Goal: Information Seeking & Learning: Learn about a topic

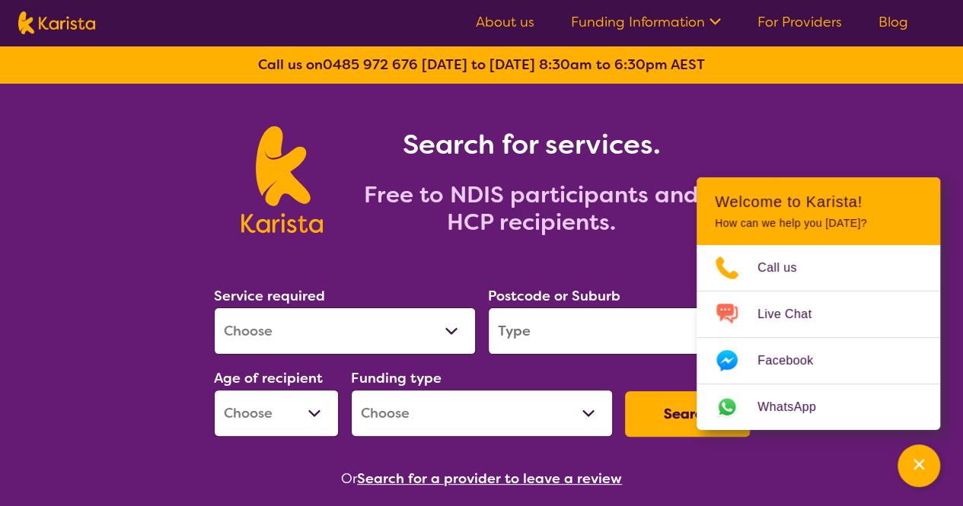
click at [399, 328] on select "Allied Health Assistant Assessment ([MEDICAL_DATA] or [MEDICAL_DATA]) Behaviour…" at bounding box center [345, 331] width 262 height 47
select select "[MEDICAL_DATA]"
click at [214, 308] on select "Allied Health Assistant Assessment ([MEDICAL_DATA] or [MEDICAL_DATA]) Behaviour…" at bounding box center [345, 331] width 262 height 47
click at [576, 326] on input "search" at bounding box center [619, 331] width 262 height 47
click at [570, 324] on input "search" at bounding box center [619, 331] width 262 height 47
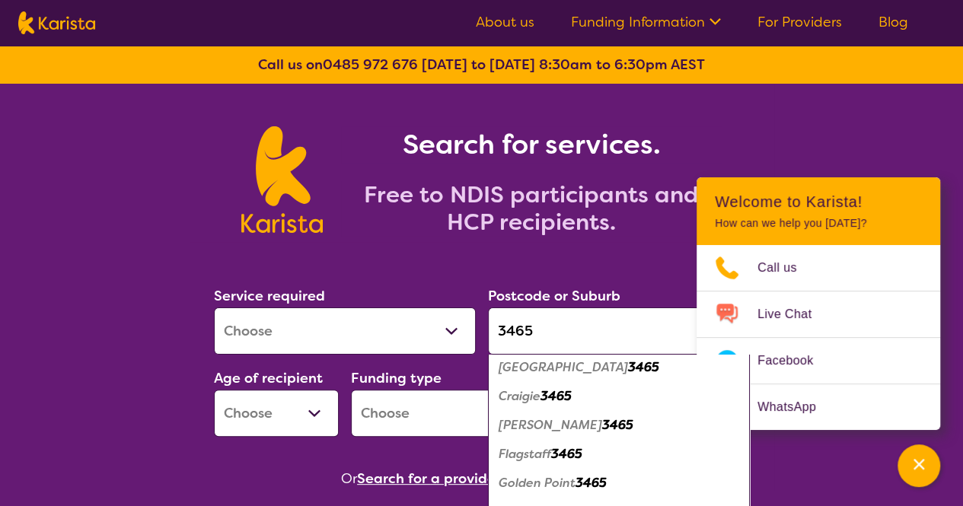
scroll to position [152, 0]
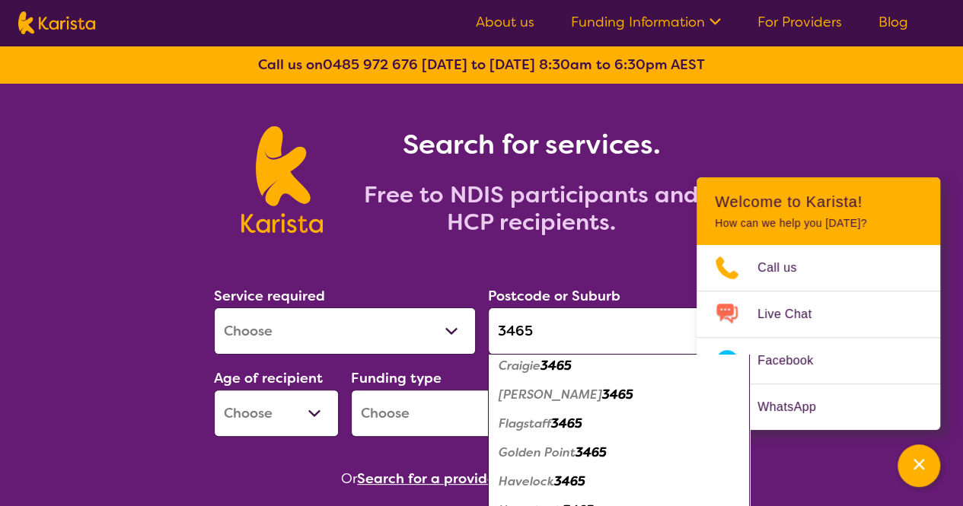
type input "3465"
click at [602, 394] on em "3465" at bounding box center [617, 395] width 31 height 16
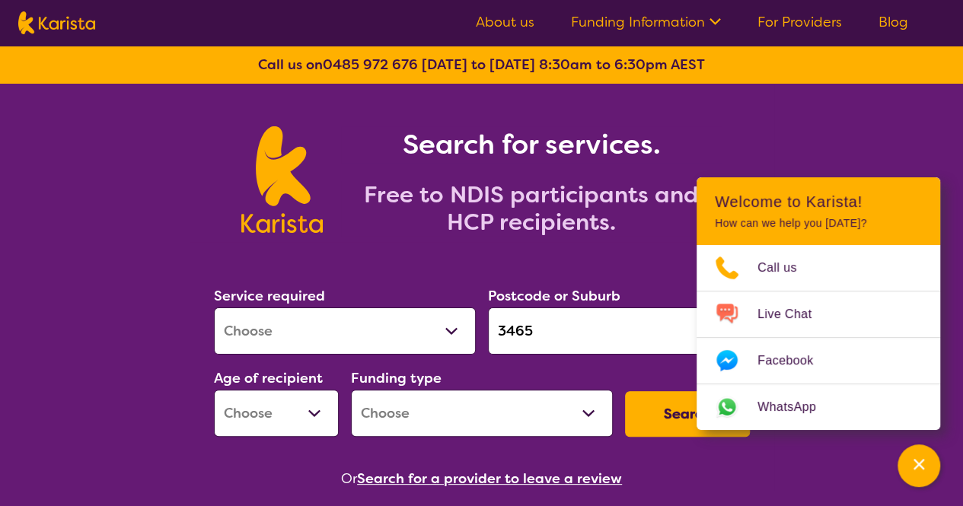
scroll to position [0, 0]
click at [317, 421] on select "Early Childhood - 0 to 9 Child - 10 to 11 Adolescent - 12 to 17 Adult - 18 to 6…" at bounding box center [276, 413] width 125 height 47
select select "AD"
click at [214, 390] on select "Early Childhood - 0 to 9 Child - 10 to 11 Adolescent - 12 to 17 Adult - 18 to 6…" at bounding box center [276, 413] width 125 height 47
click at [510, 412] on select "Home Care Package (HCP) National Disability Insurance Scheme (NDIS) I don't know" at bounding box center [482, 413] width 262 height 47
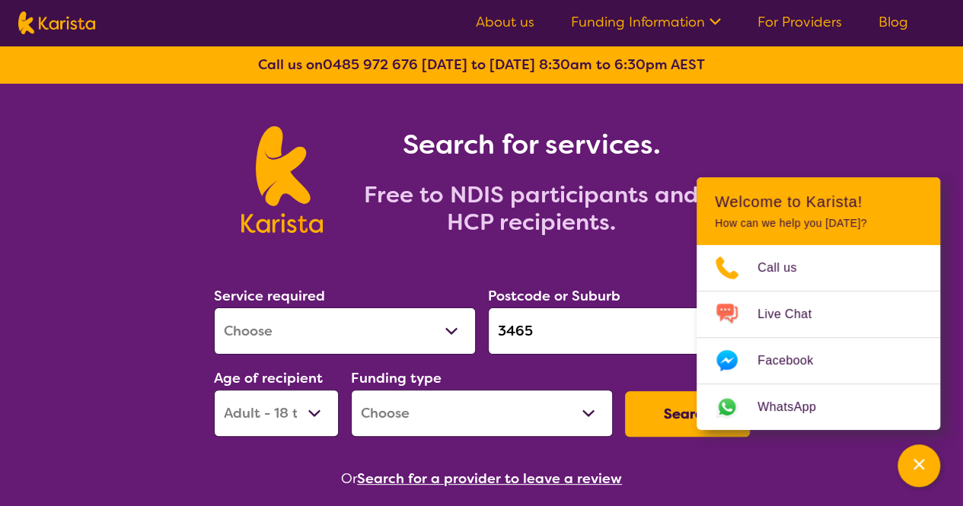
select select "NDIS"
click at [351, 390] on select "Home Care Package (HCP) National Disability Insurance Scheme (NDIS) I don't know" at bounding box center [482, 413] width 262 height 47
click at [640, 405] on button "Search" at bounding box center [687, 414] width 125 height 46
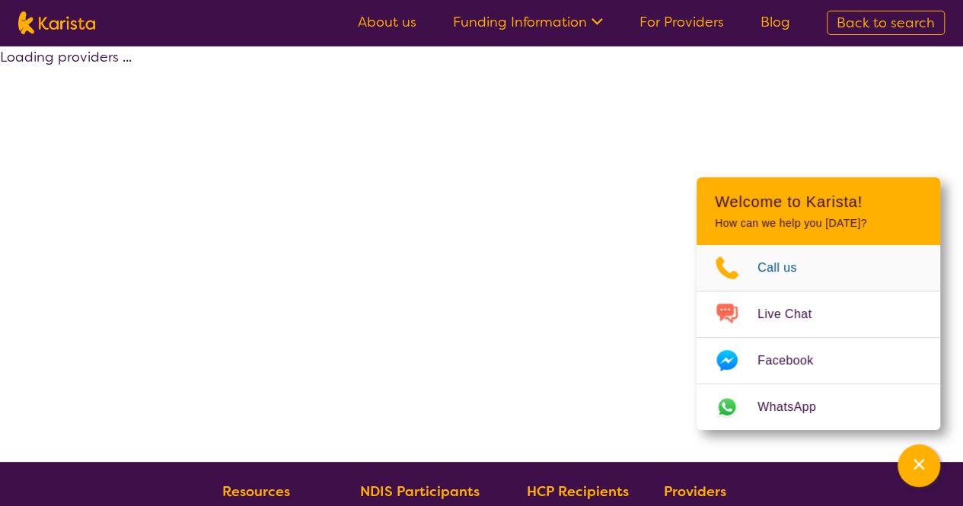
select select "by_score"
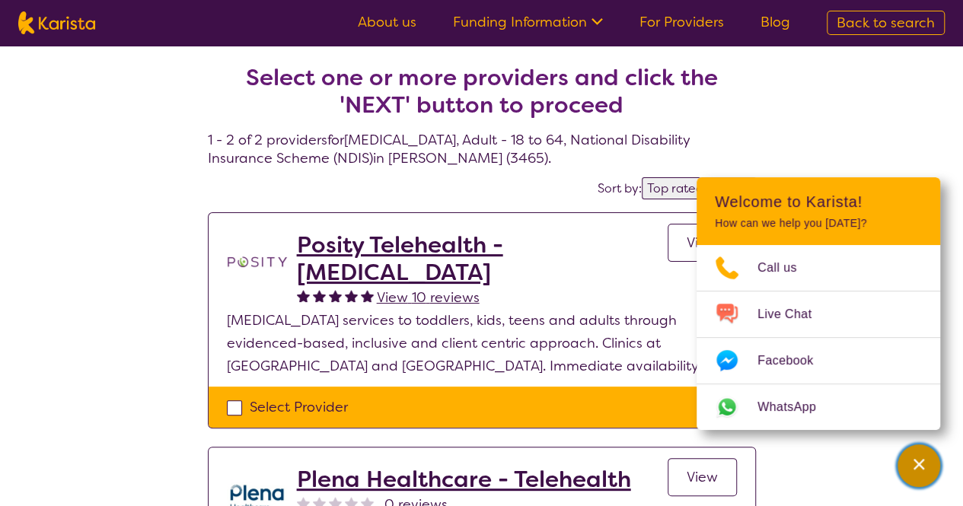
click at [917, 456] on div "Channel Menu" at bounding box center [919, 466] width 30 height 34
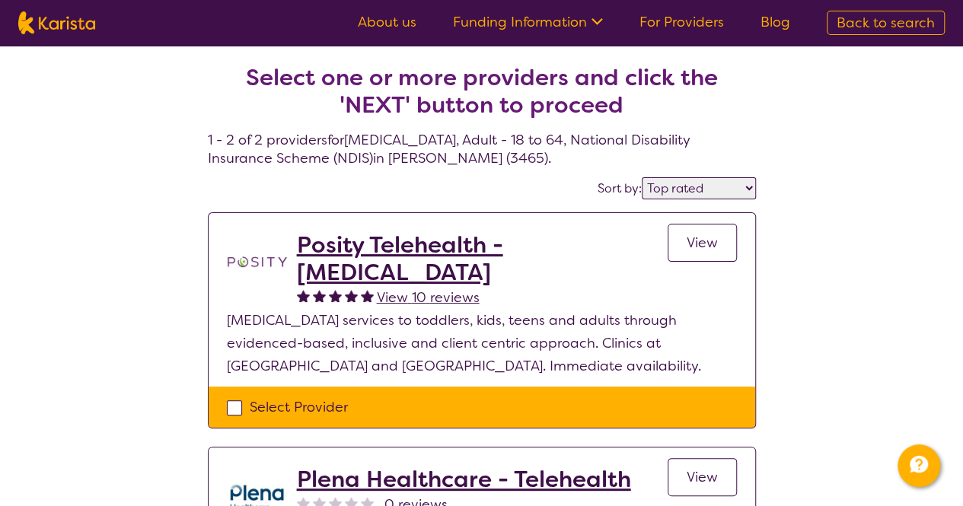
click at [696, 187] on select "Highly reviewed Top rated" at bounding box center [699, 188] width 114 height 22
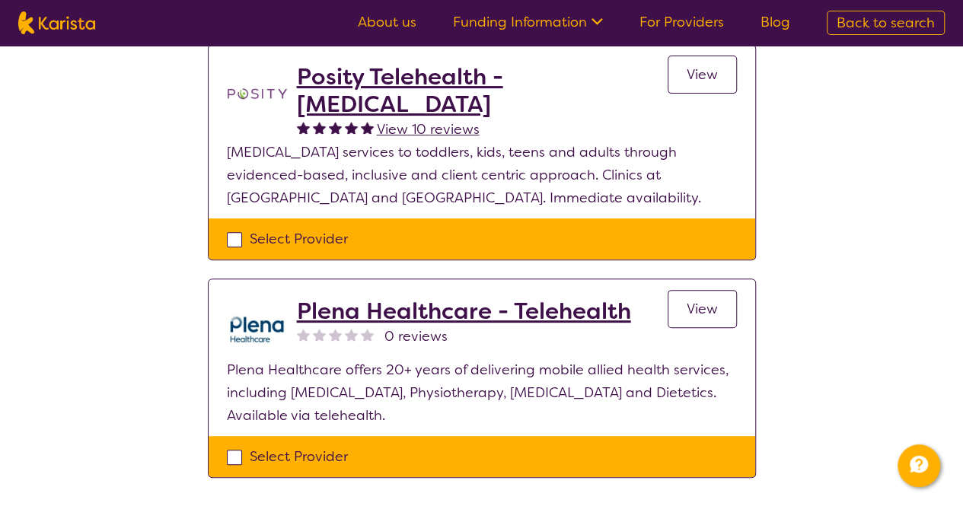
scroll to position [76, 0]
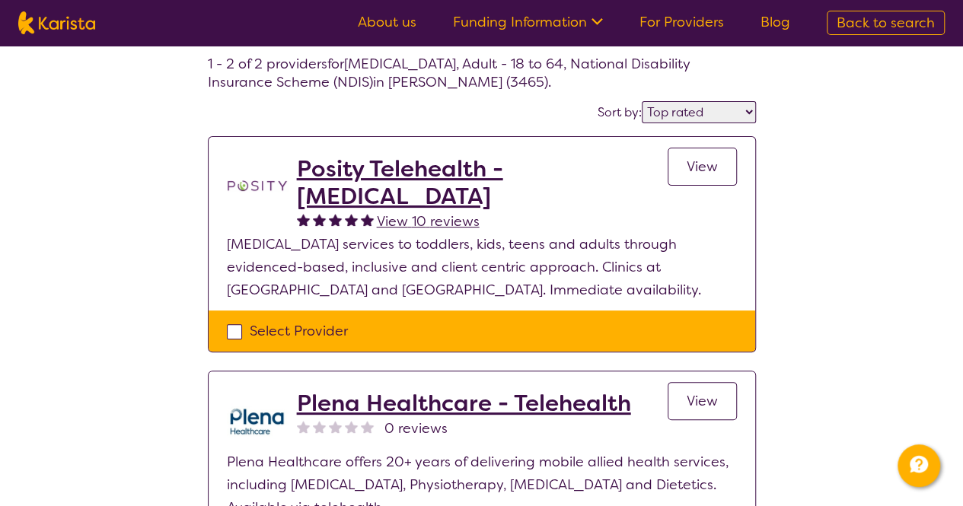
click at [455, 164] on h2 "Posity Telehealth - [MEDICAL_DATA]" at bounding box center [482, 182] width 371 height 55
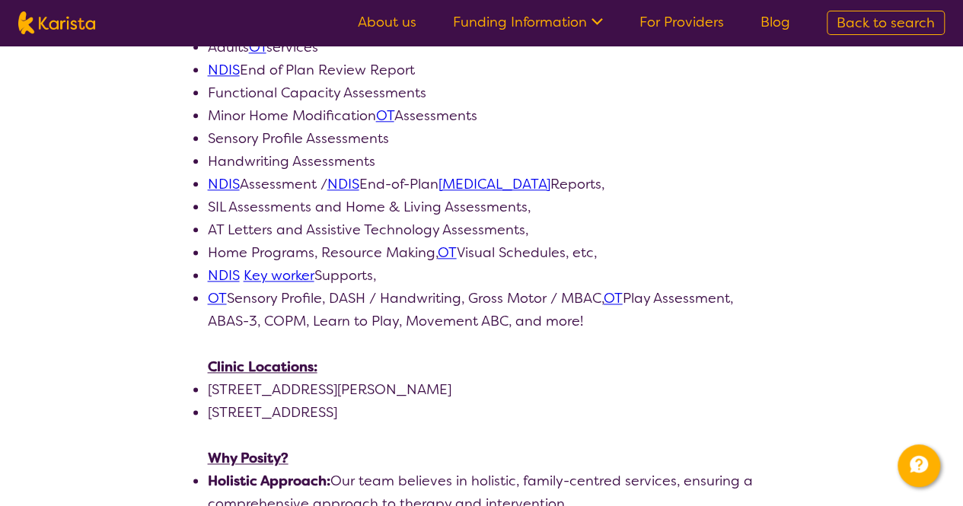
scroll to position [761, 0]
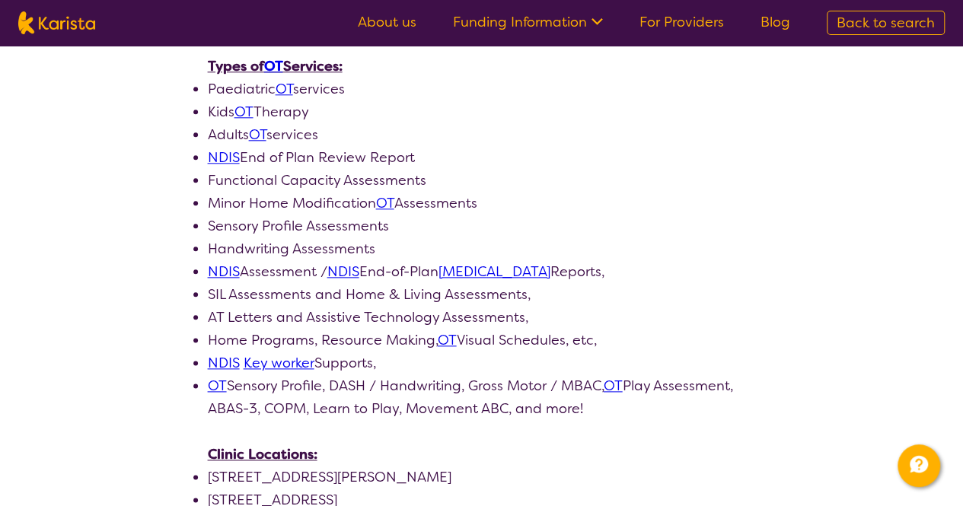
scroll to position [76, 0]
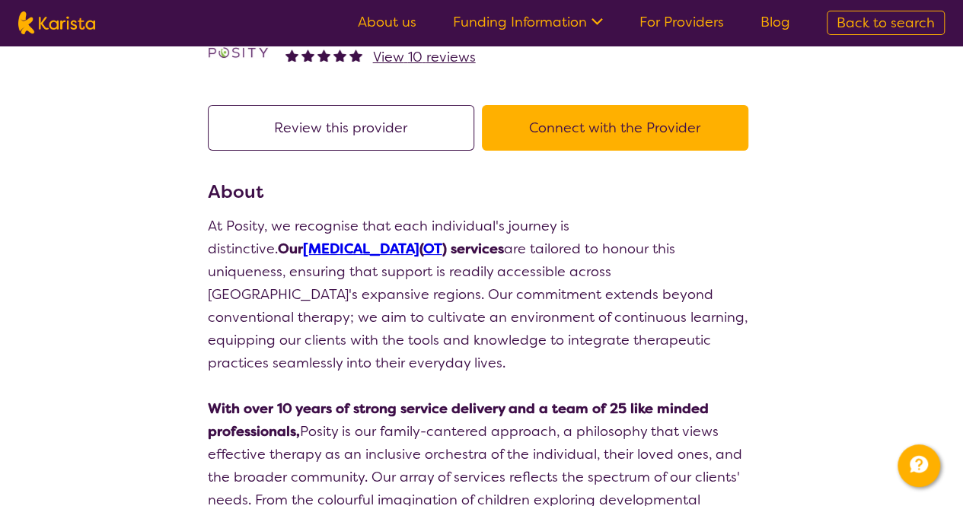
select select "by_score"
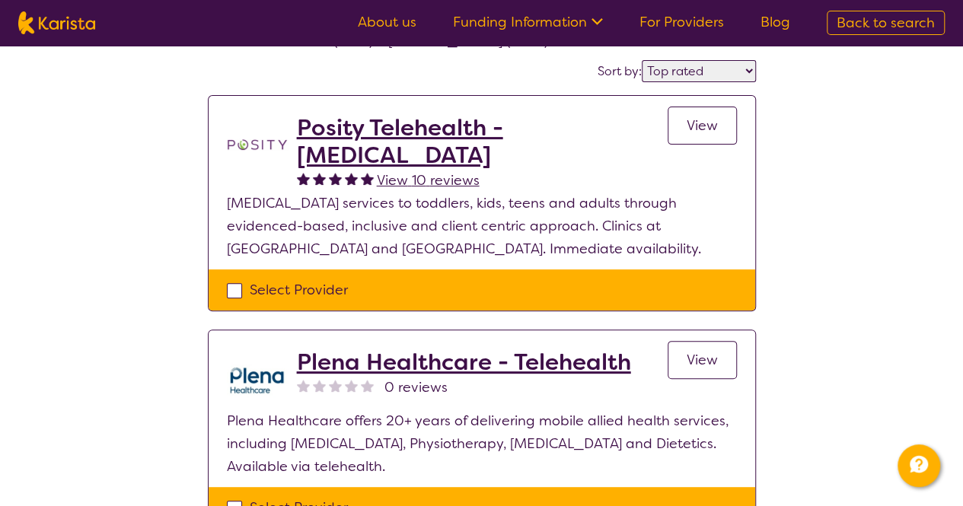
scroll to position [152, 0]
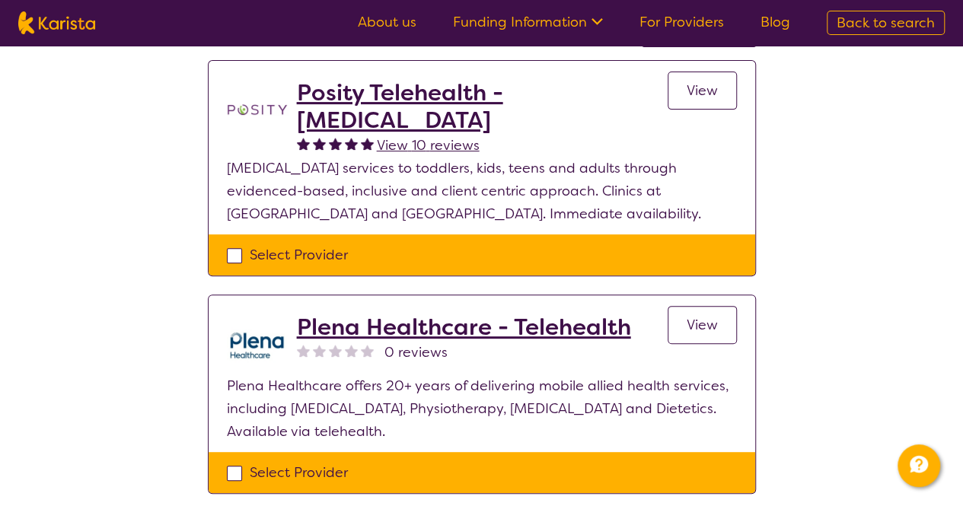
click at [407, 327] on h2 "Plena Healthcare - Telehealth" at bounding box center [464, 327] width 334 height 27
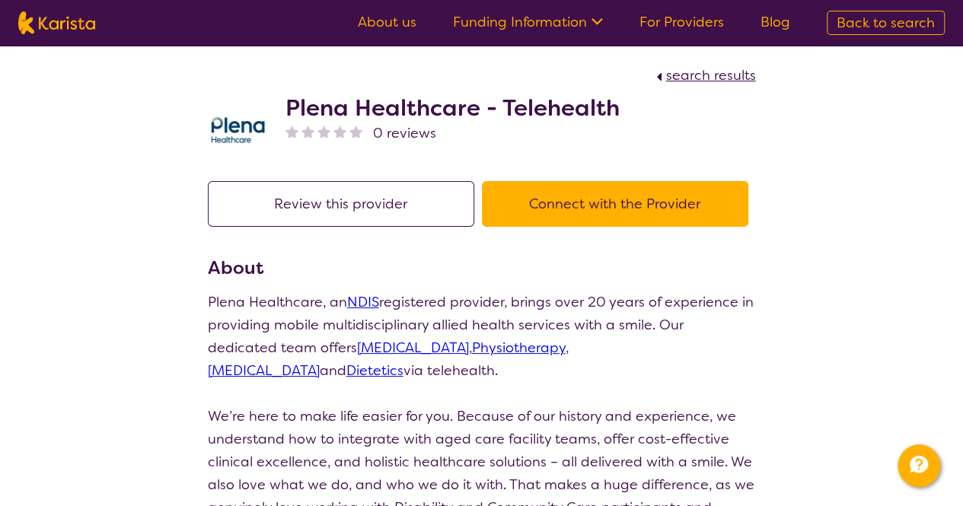
select select "by_score"
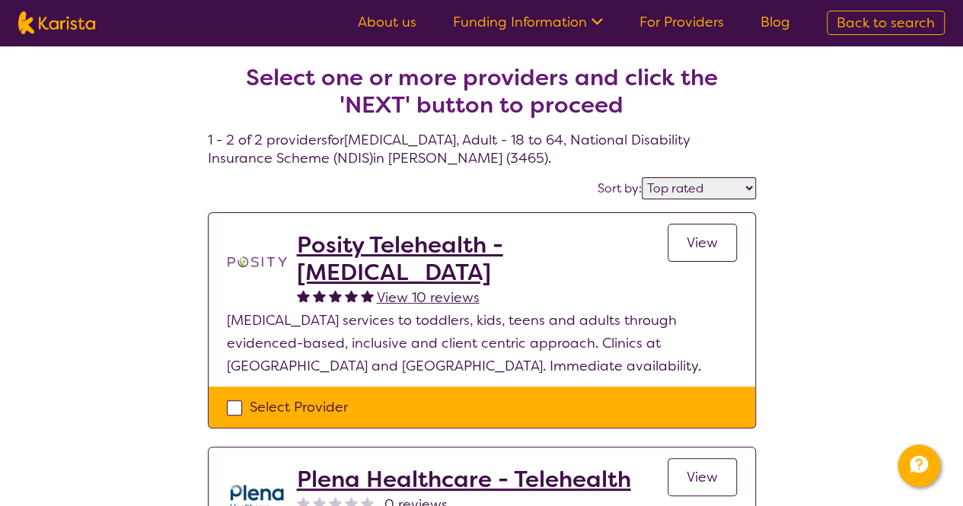
select select "[MEDICAL_DATA]"
select select "AD"
select select "NDIS"
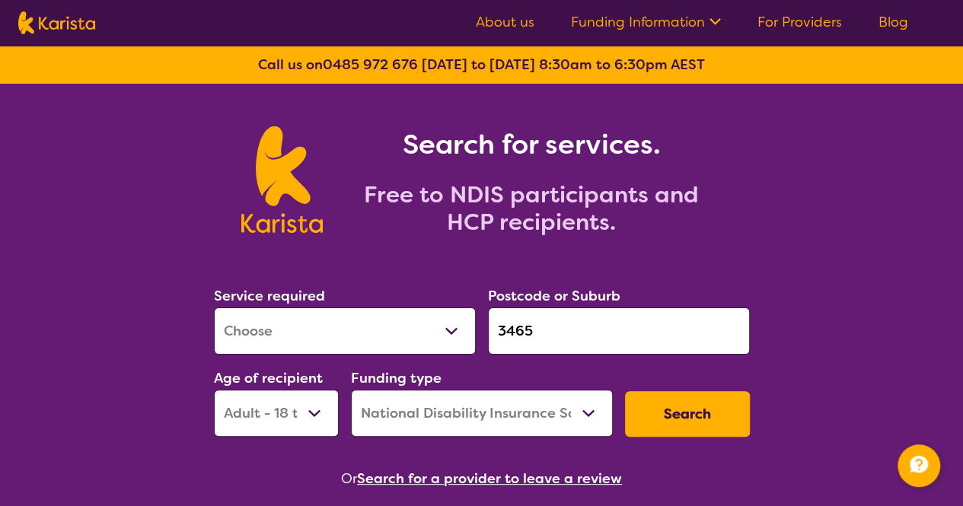
click at [578, 335] on input "3465" at bounding box center [619, 331] width 262 height 47
drag, startPoint x: 577, startPoint y: 335, endPoint x: 509, endPoint y: 347, distance: 68.8
click at [509, 347] on input "3465" at bounding box center [619, 331] width 262 height 47
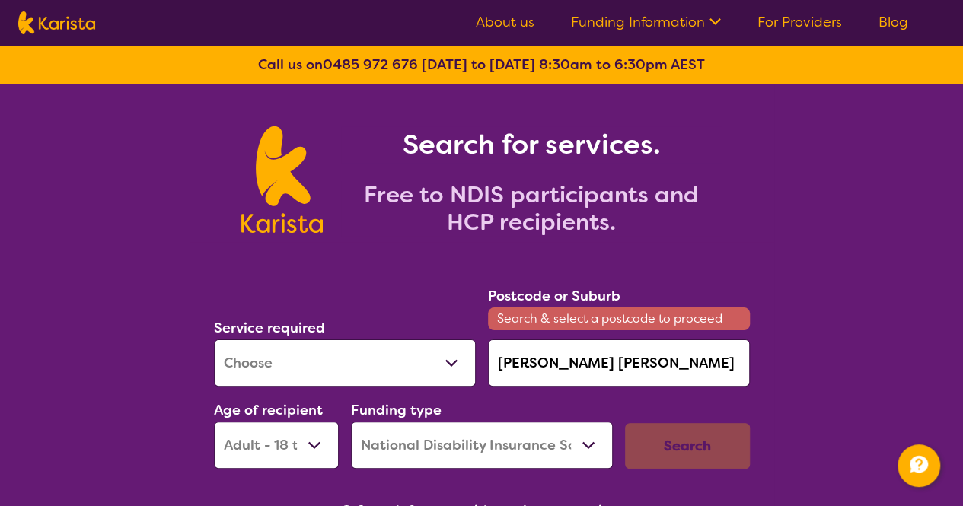
drag, startPoint x: 598, startPoint y: 371, endPoint x: 483, endPoint y: 370, distance: 114.2
click at [483, 370] on div "Postcode or Suburb Search & select a postcode to proceed [PERSON_NAME] [PERSON_…" at bounding box center [619, 336] width 274 height 114
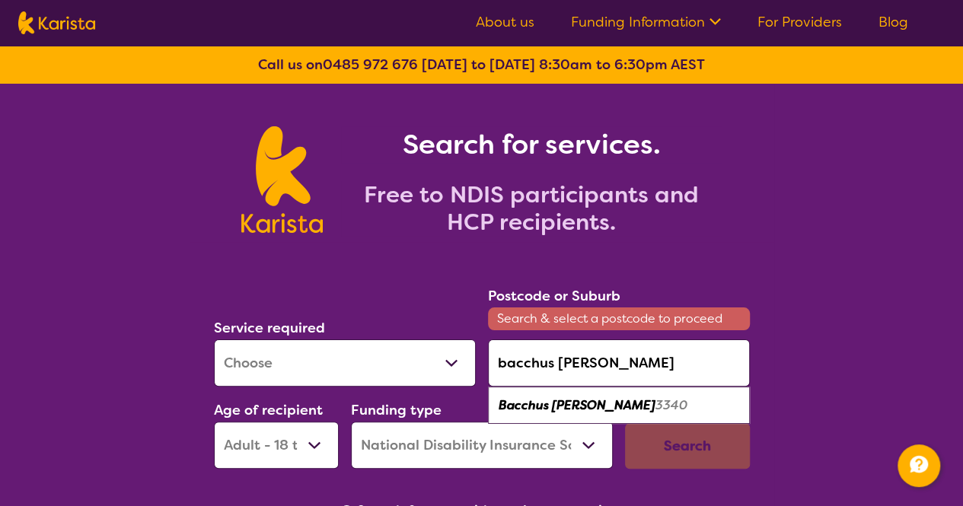
type input "bacchus [PERSON_NAME]"
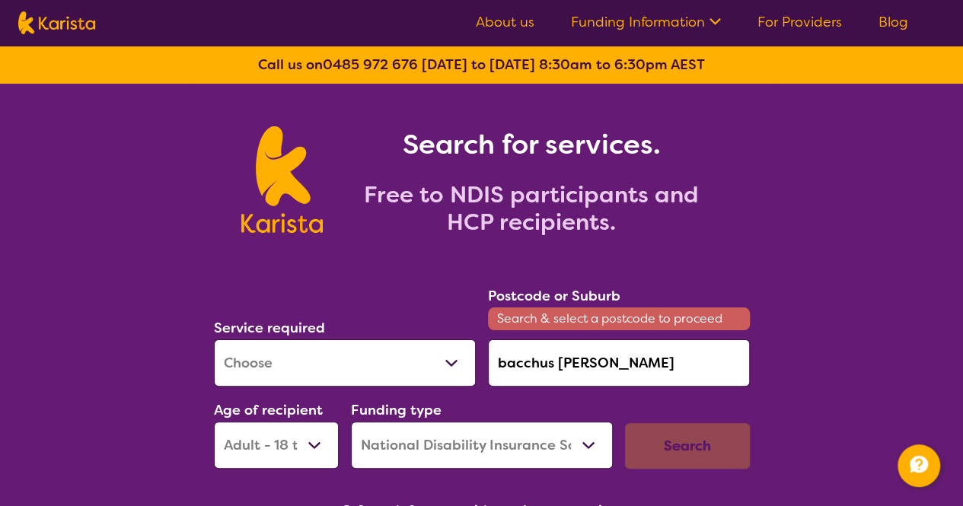
drag, startPoint x: 622, startPoint y: 363, endPoint x: 490, endPoint y: 364, distance: 131.7
click at [490, 364] on input "bacchus [PERSON_NAME]" at bounding box center [619, 363] width 262 height 47
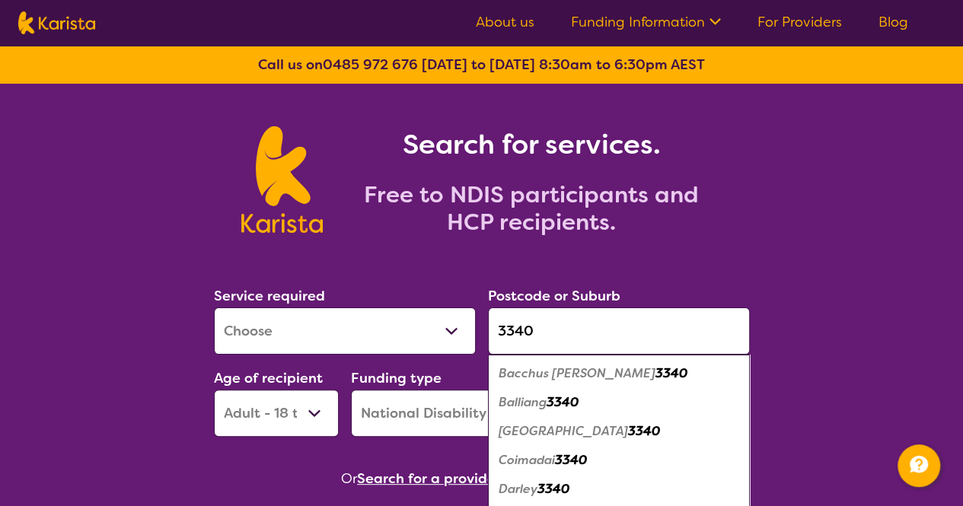
type input "3340"
click at [556, 380] on em "Bacchus [PERSON_NAME]" at bounding box center [577, 373] width 157 height 16
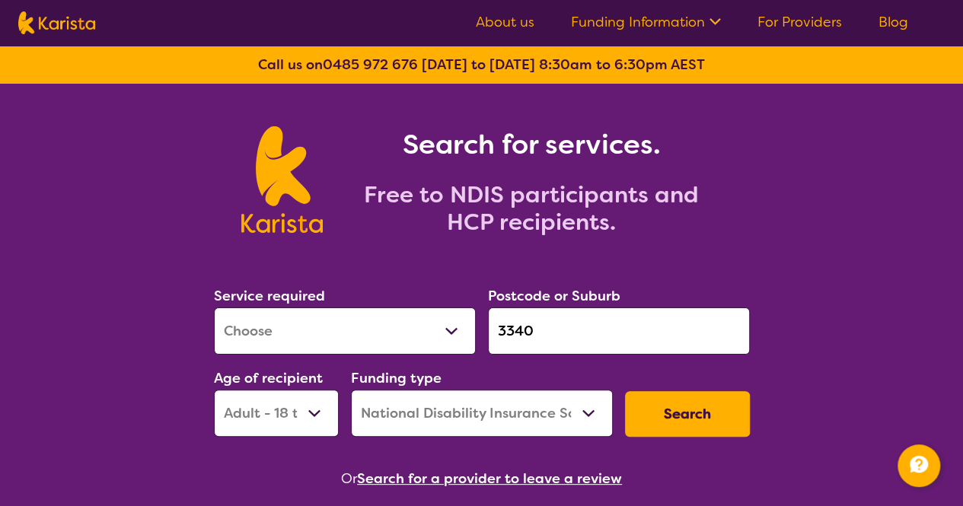
click at [640, 342] on input "3340" at bounding box center [619, 331] width 262 height 47
click at [705, 416] on button "Search" at bounding box center [687, 414] width 125 height 46
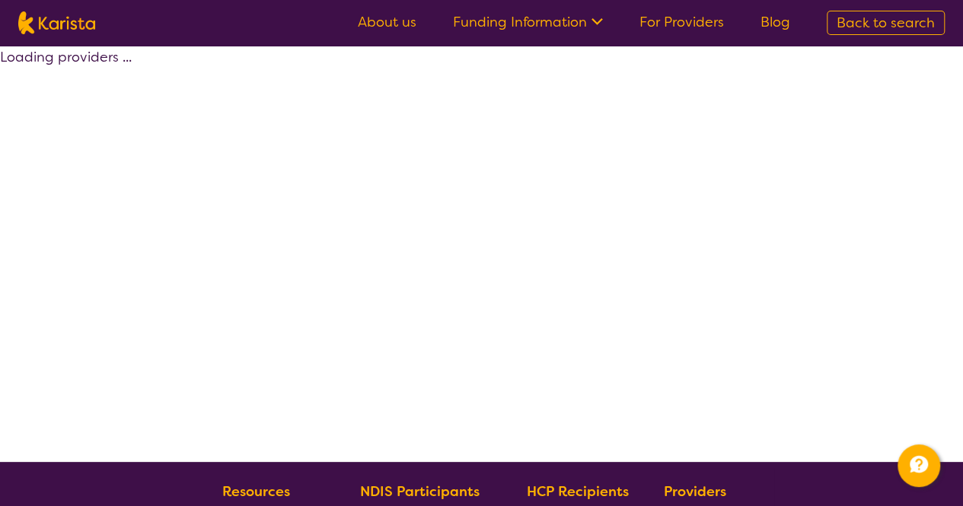
select select "by_score"
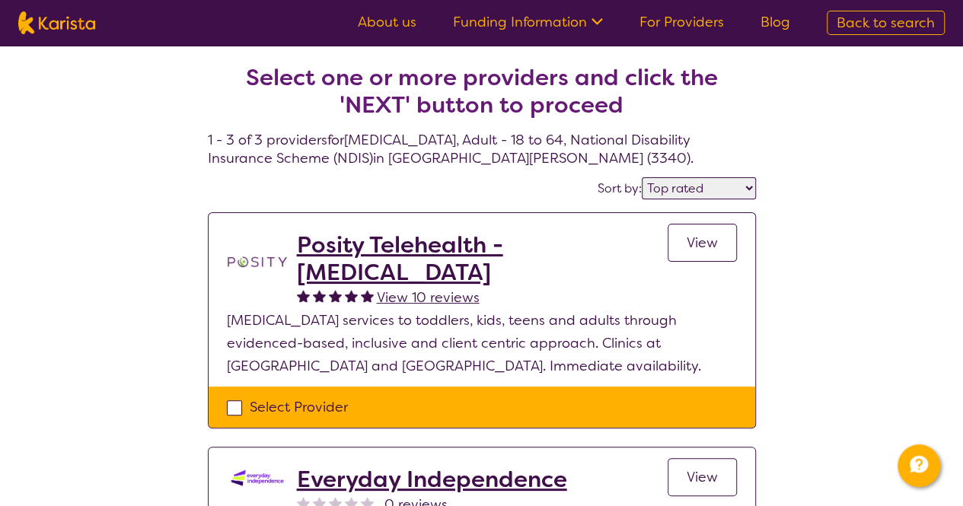
scroll to position [228, 0]
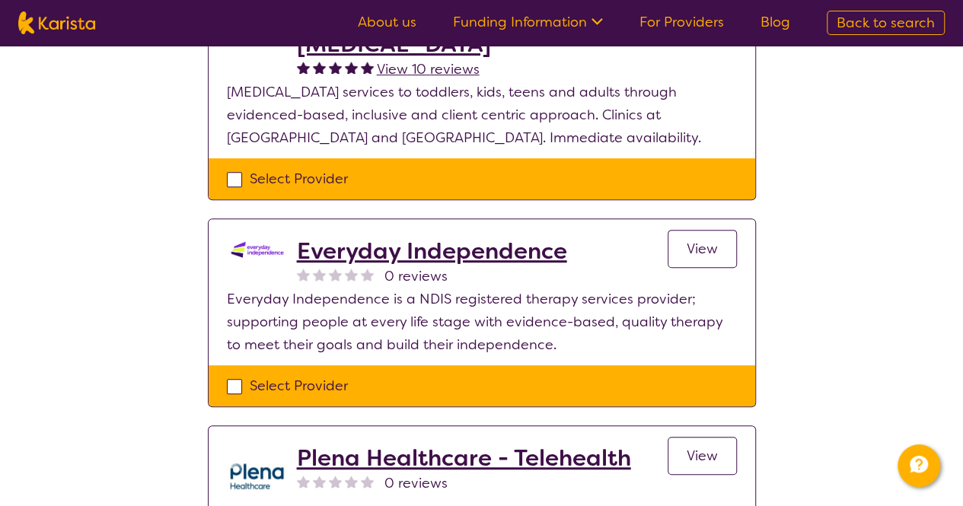
click at [445, 254] on h2 "Everyday Independence" at bounding box center [432, 251] width 270 height 27
